Goal: Task Accomplishment & Management: Manage account settings

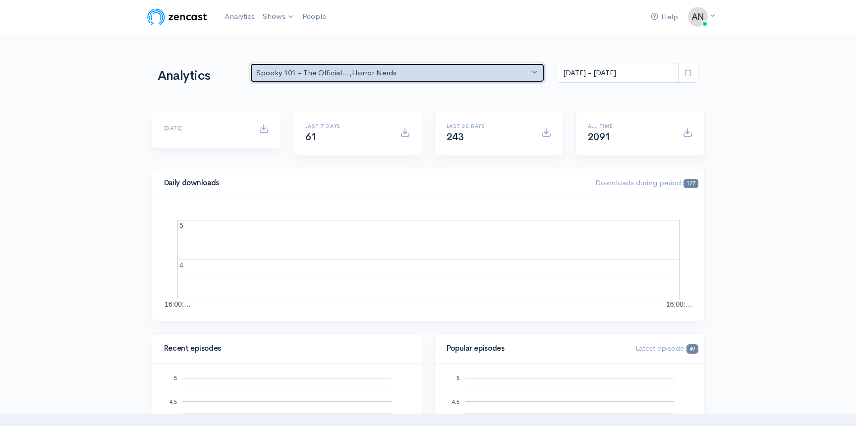
click at [431, 74] on div "Spooky 101 - The Official... , Horror Nerds" at bounding box center [393, 72] width 274 height 11
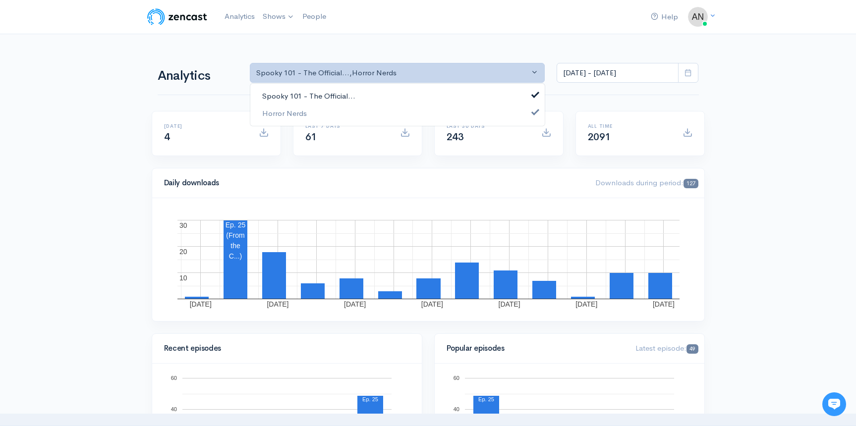
click at [363, 93] on link "Spooky 101 - The Official..." at bounding box center [397, 96] width 295 height 17
select select "14706"
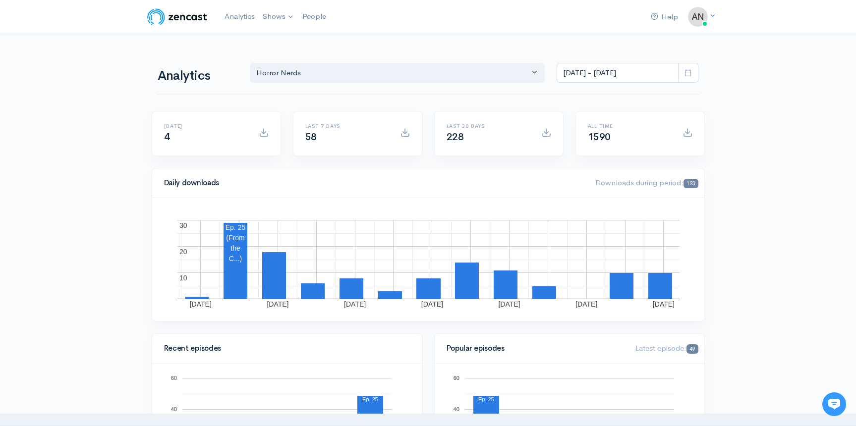
click at [690, 72] on icon at bounding box center [688, 72] width 7 height 7
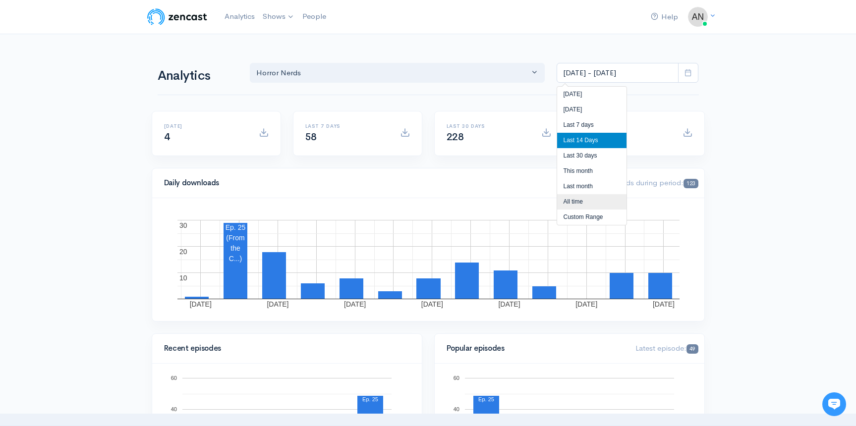
click at [597, 202] on li "All time" at bounding box center [591, 201] width 69 height 15
type input "[DATE] - [DATE]"
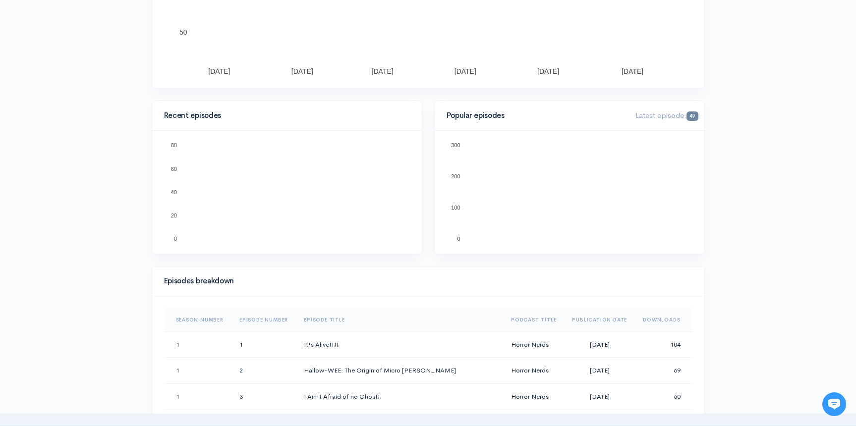
scroll to position [347, 0]
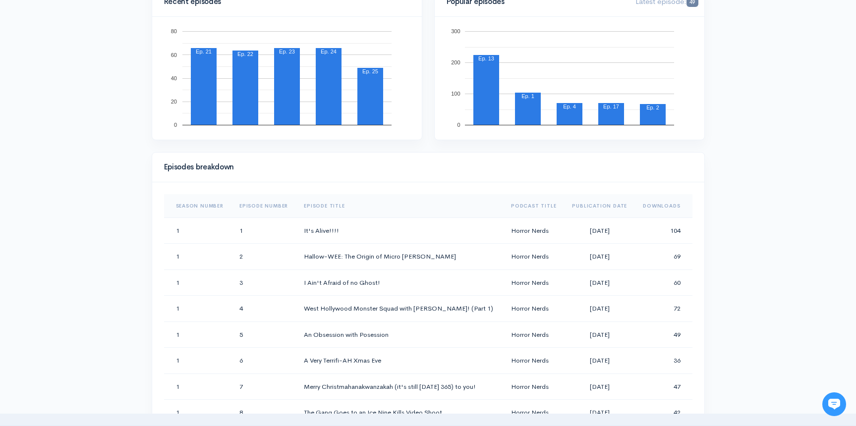
click at [660, 206] on th "Downloads" at bounding box center [663, 206] width 57 height 24
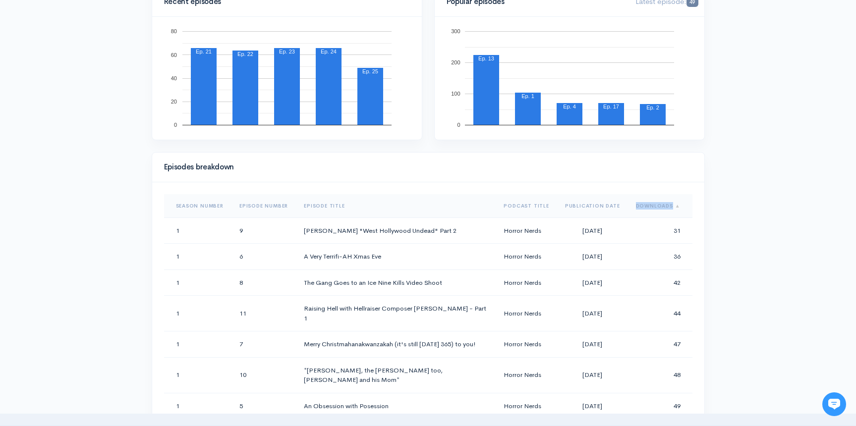
click at [660, 206] on th "Downloads" at bounding box center [660, 206] width 64 height 24
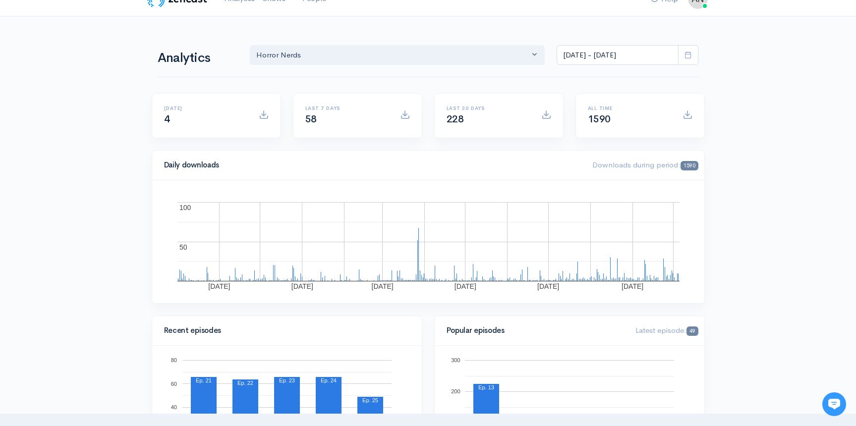
scroll to position [0, 0]
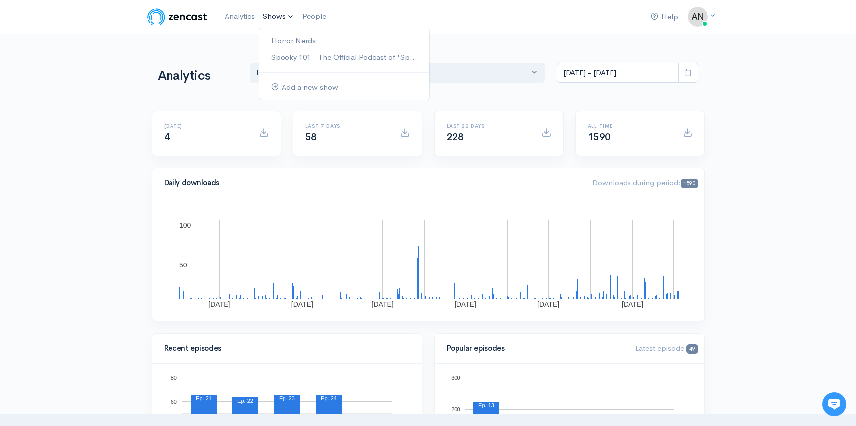
click at [275, 15] on link "Shows" at bounding box center [279, 17] width 40 height 22
click at [287, 37] on link "Horror Nerds" at bounding box center [344, 40] width 170 height 17
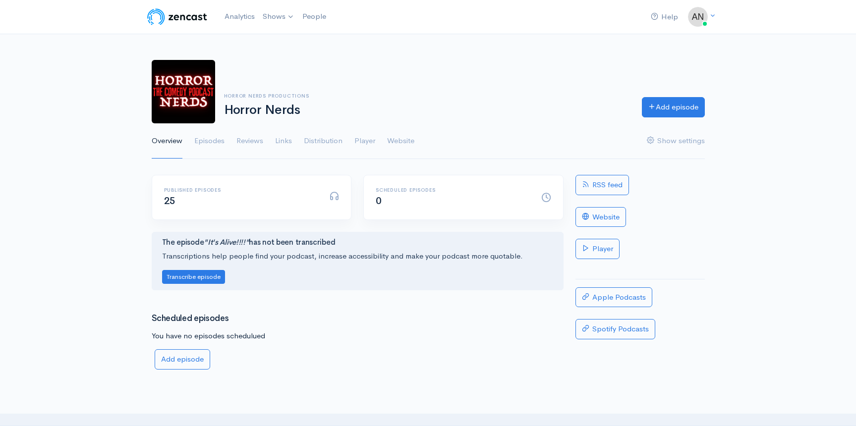
scroll to position [50, 0]
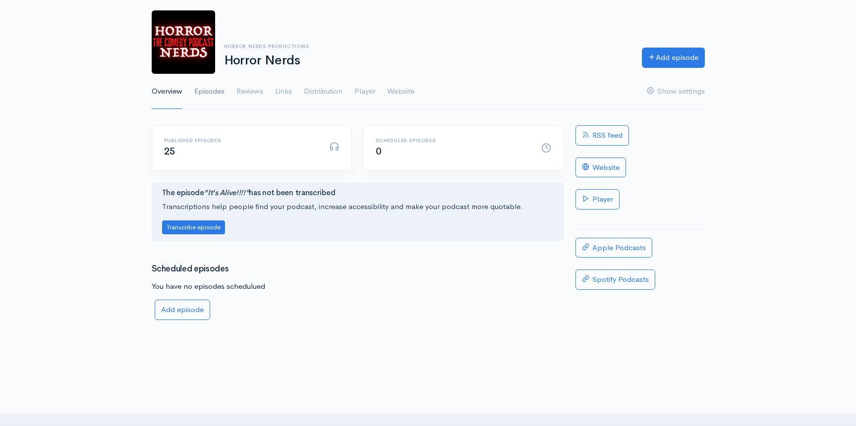
click at [223, 92] on link "Episodes" at bounding box center [209, 92] width 30 height 36
